Goal: Information Seeking & Learning: Learn about a topic

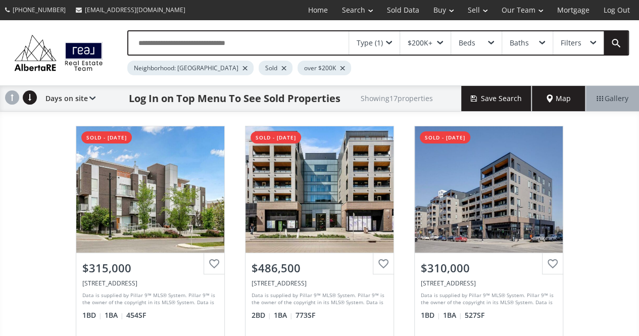
click at [281, 67] on div at bounding box center [283, 68] width 5 height 4
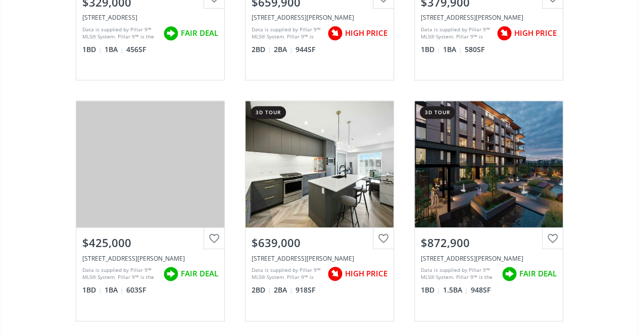
scroll to position [262, 0]
